Goal: Book appointment/travel/reservation

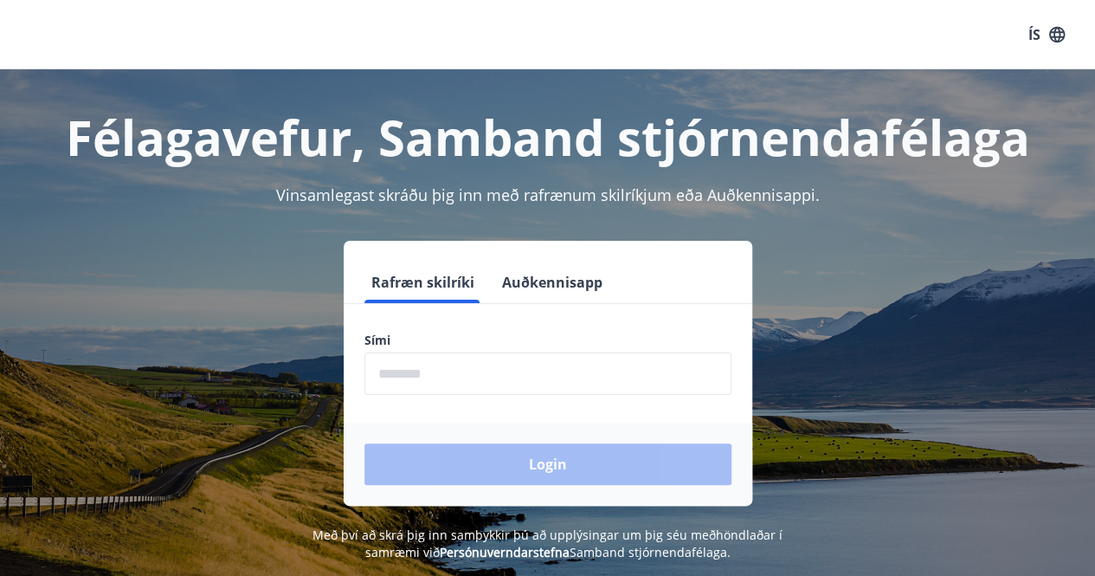
click at [394, 385] on input "phone" at bounding box center [547, 373] width 367 height 42
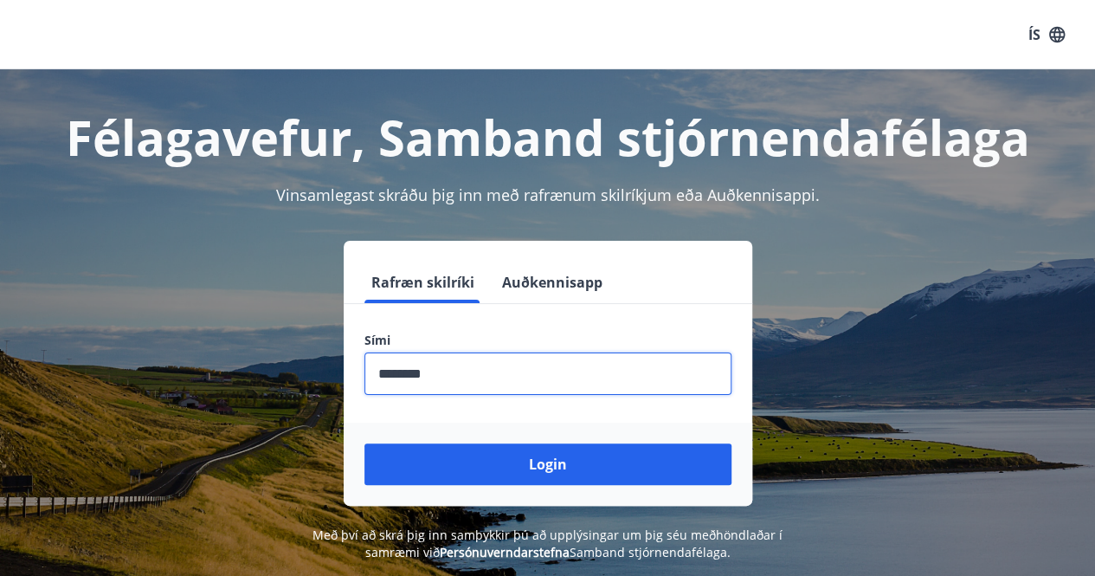
type input "********"
click at [364, 443] on button "Login" at bounding box center [547, 464] width 367 height 42
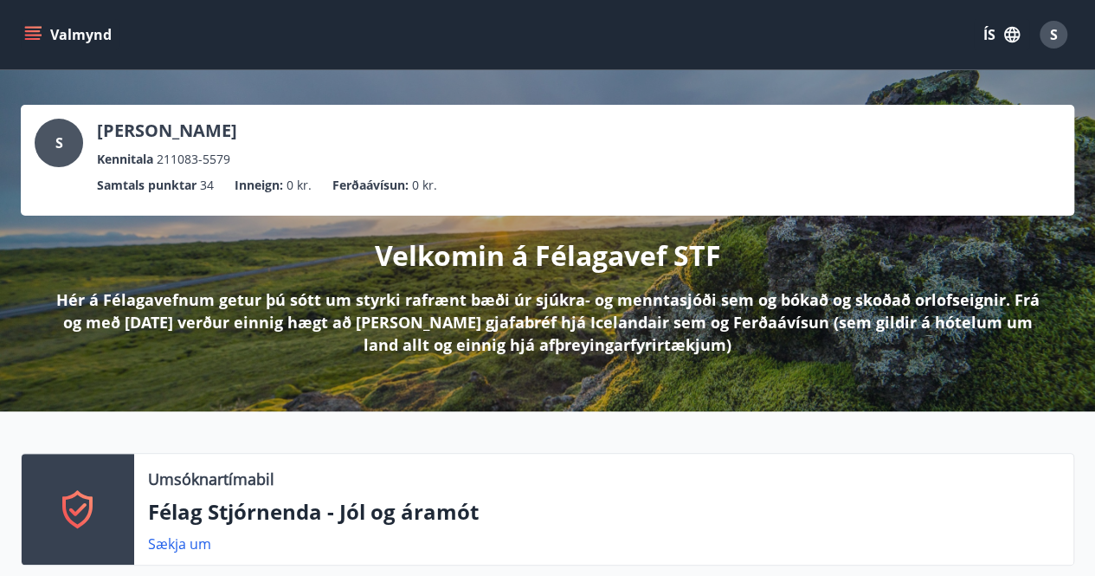
click at [28, 35] on icon "menu" at bounding box center [34, 35] width 19 height 2
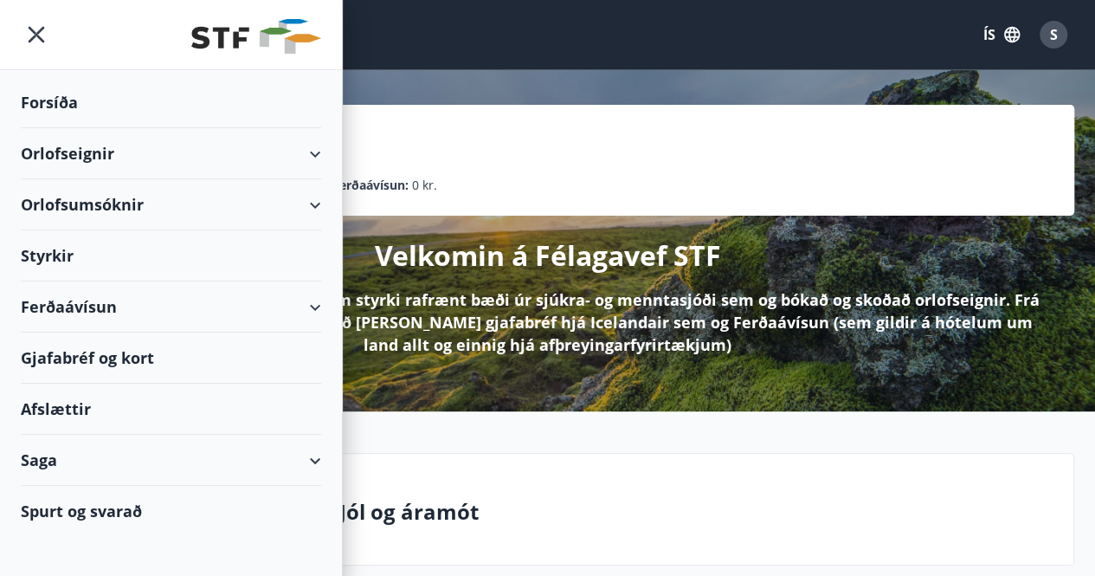
click at [307, 160] on div "Orlofseignir" at bounding box center [171, 153] width 300 height 51
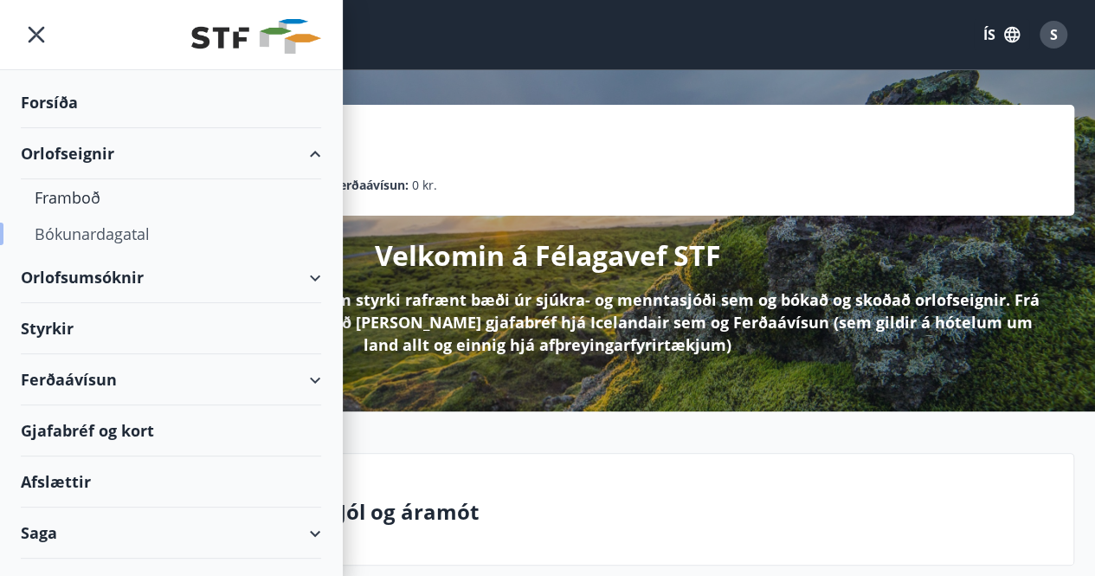
click at [145, 233] on div "Bókunardagatal" at bounding box center [171, 234] width 273 height 36
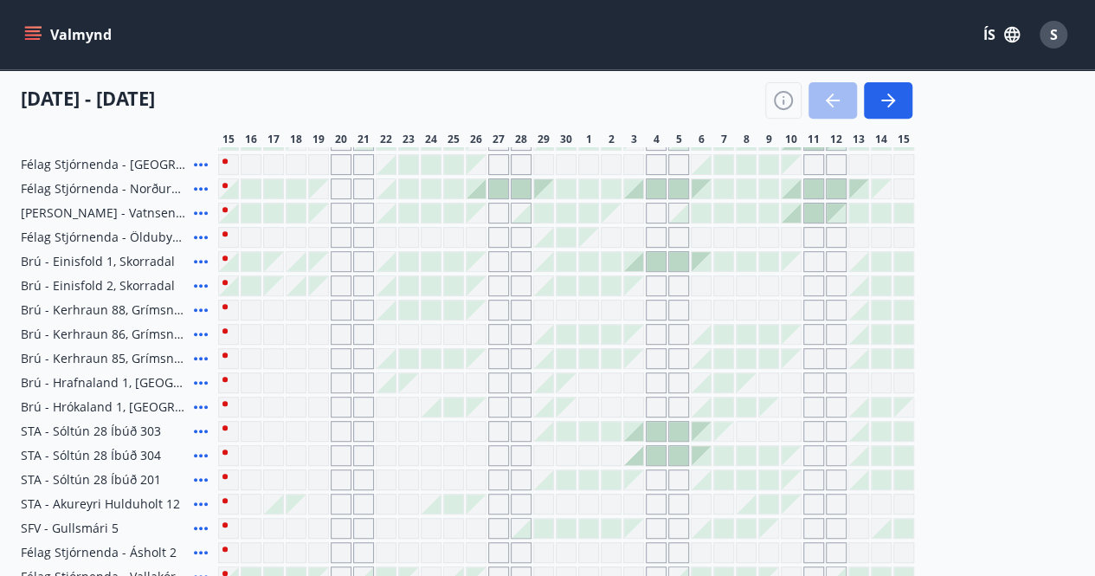
scroll to position [137, 0]
